Goal: Task Accomplishment & Management: Complete application form

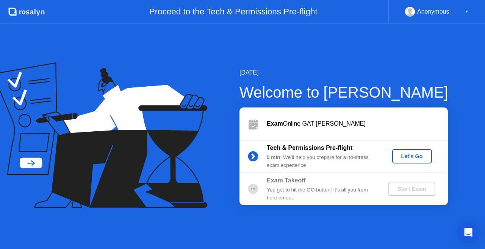
click at [415, 159] on div "Let's Go" at bounding box center [412, 157] width 34 height 6
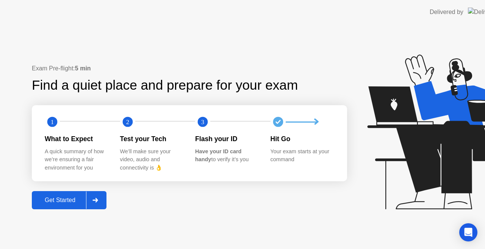
click at [417, 160] on icon at bounding box center [446, 132] width 158 height 155
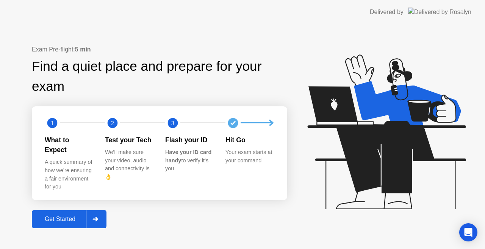
click at [85, 216] on div "Get Started" at bounding box center [60, 219] width 52 height 7
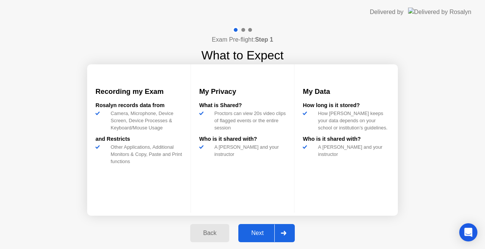
click at [258, 225] on button "Next" at bounding box center [266, 233] width 56 height 18
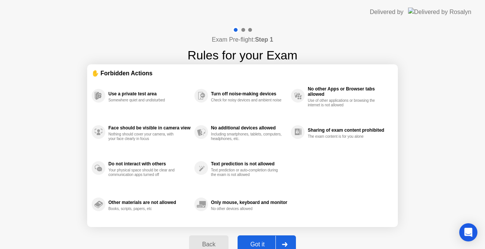
click at [260, 240] on button "Got it" at bounding box center [267, 245] width 58 height 18
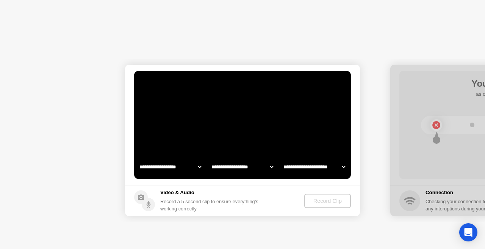
select select "**********"
select select "*******"
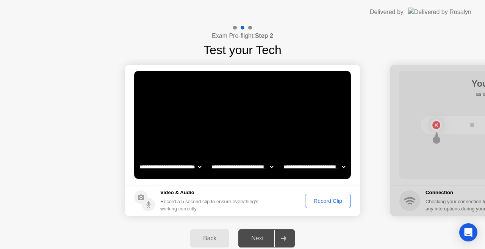
click at [316, 199] on div "Record Clip" at bounding box center [328, 201] width 41 height 6
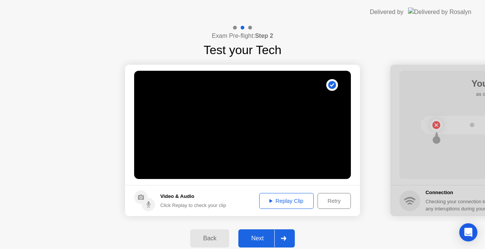
click at [256, 238] on div "Next" at bounding box center [258, 238] width 34 height 7
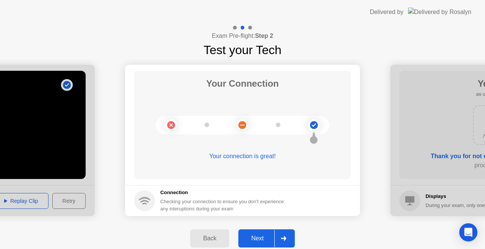
click at [256, 238] on div "Next" at bounding box center [258, 238] width 34 height 7
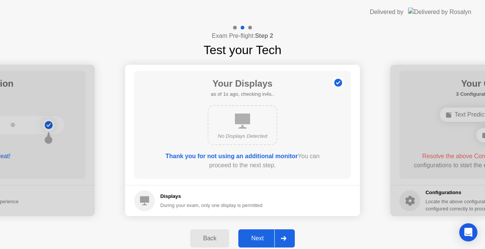
click at [256, 238] on div "Next" at bounding box center [258, 238] width 34 height 7
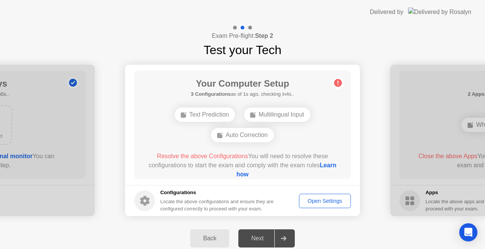
click at [306, 198] on div "Open Settings" at bounding box center [325, 201] width 47 height 6
click at [303, 199] on div "Open Settings" at bounding box center [325, 201] width 47 height 6
click at [284, 185] on main "Your Computer Setup 2 Configurations as of 2s ago, checking in3s.. Text Predict…" at bounding box center [242, 125] width 235 height 121
click at [304, 202] on div "Open Settings" at bounding box center [325, 201] width 47 height 6
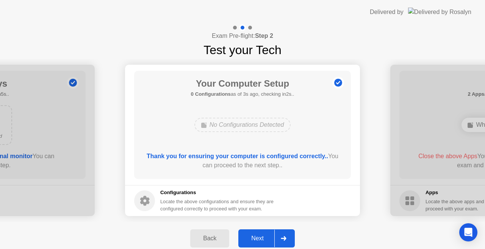
click at [273, 234] on button "Next" at bounding box center [266, 239] width 56 height 18
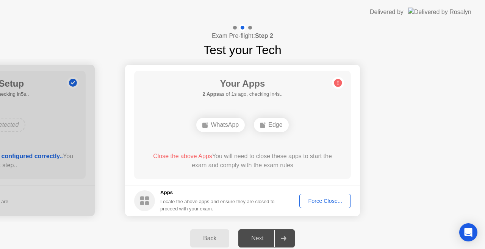
click at [309, 201] on div "Force Close..." at bounding box center [325, 201] width 46 height 6
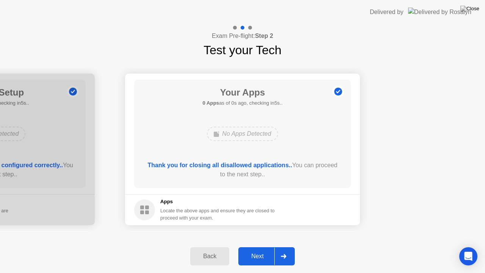
click at [304, 209] on footer "Apps Locate the above apps and ensure they are closed to proceed with your exam." at bounding box center [242, 209] width 235 height 31
click at [263, 249] on div "Next" at bounding box center [258, 256] width 34 height 7
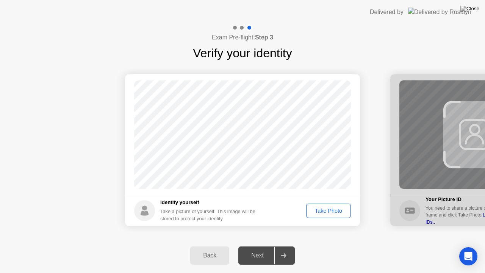
click at [319, 213] on div "Take Photo" at bounding box center [328, 211] width 39 height 6
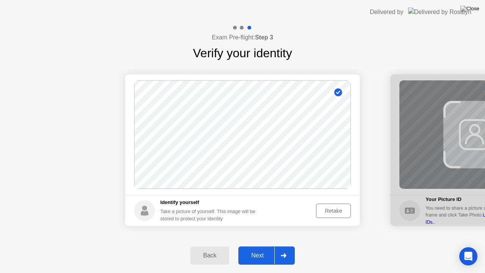
click at [319, 213] on div "Retake" at bounding box center [334, 211] width 30 height 6
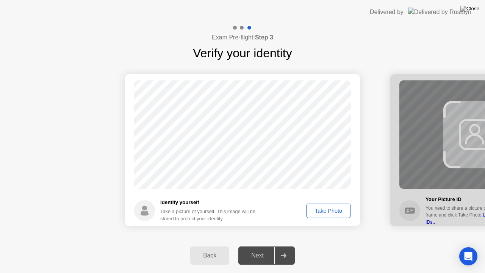
click at [312, 210] on div "Take Photo" at bounding box center [328, 211] width 39 height 6
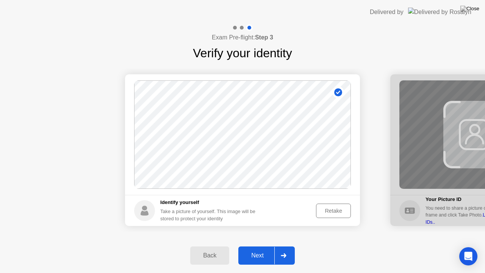
click at [262, 249] on div "Next" at bounding box center [258, 255] width 34 height 7
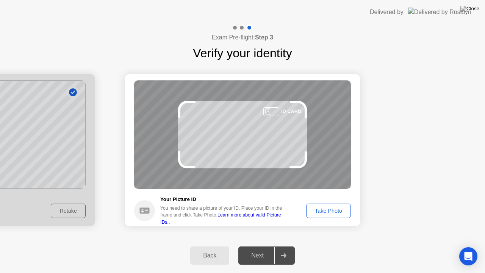
click at [318, 209] on div "Take Photo" at bounding box center [328, 211] width 39 height 6
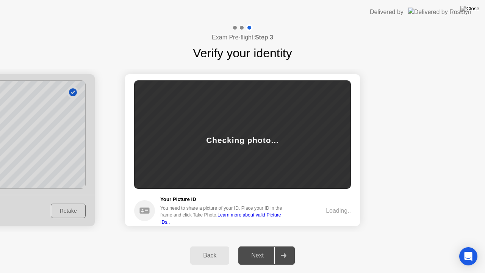
click at [318, 209] on div "Loading.." at bounding box center [326, 210] width 50 height 9
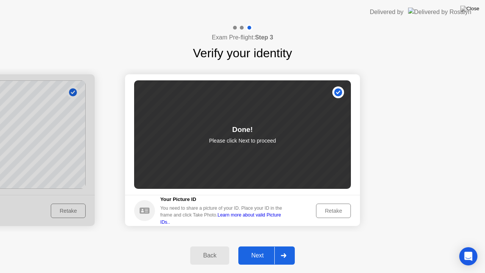
click at [254, 249] on div "Next" at bounding box center [258, 255] width 34 height 7
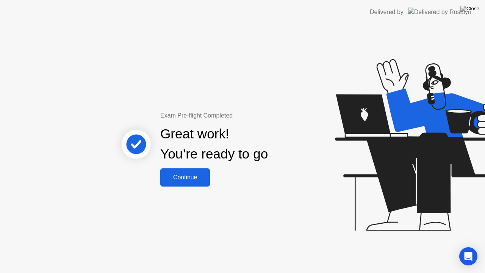
click at [177, 176] on div "Continue" at bounding box center [185, 177] width 45 height 7
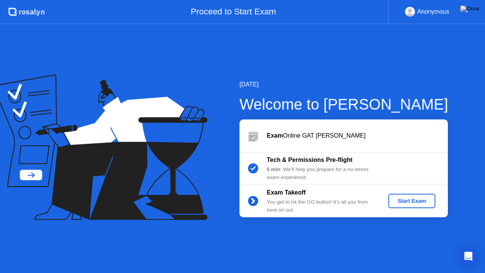
click at [202, 93] on icon at bounding box center [99, 147] width 215 height 146
click at [283, 201] on div "You get to hit the GO button! It’s all you from here on out" at bounding box center [321, 206] width 109 height 16
click at [298, 238] on div "[DATE] Welcome to [PERSON_NAME] Exam Online GAT [PERSON_NAME] Tech & Permission…" at bounding box center [242, 148] width 485 height 249
click at [473, 8] on img at bounding box center [470, 9] width 19 height 6
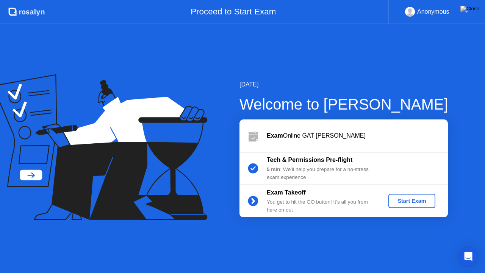
click at [297, 147] on div "Exam Online GAT [PERSON_NAME]" at bounding box center [344, 135] width 209 height 33
click at [363, 140] on div "Exam Online GAT [PERSON_NAME]" at bounding box center [344, 135] width 209 height 33
click at [391, 138] on div "Exam Online GAT [PERSON_NAME]" at bounding box center [357, 135] width 181 height 9
click at [428, 194] on button "Start Exam" at bounding box center [412, 201] width 47 height 14
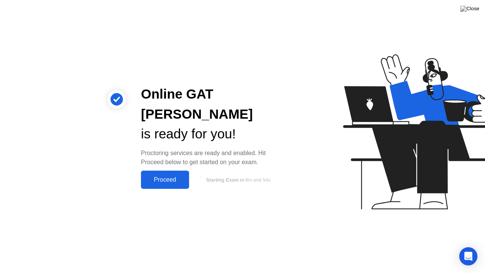
click at [172, 176] on button "Proceed" at bounding box center [165, 180] width 48 height 18
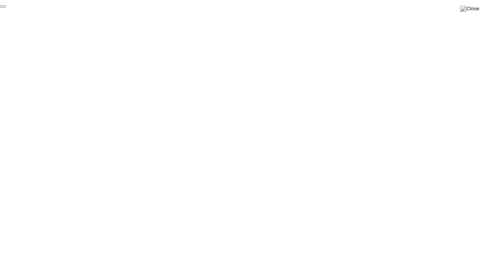
click div "End Proctoring Session"
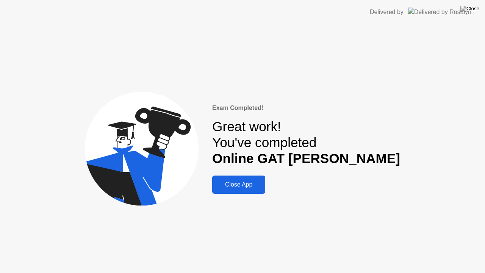
click at [263, 187] on div "Close App" at bounding box center [239, 184] width 49 height 7
